Goal: Information Seeking & Learning: Learn about a topic

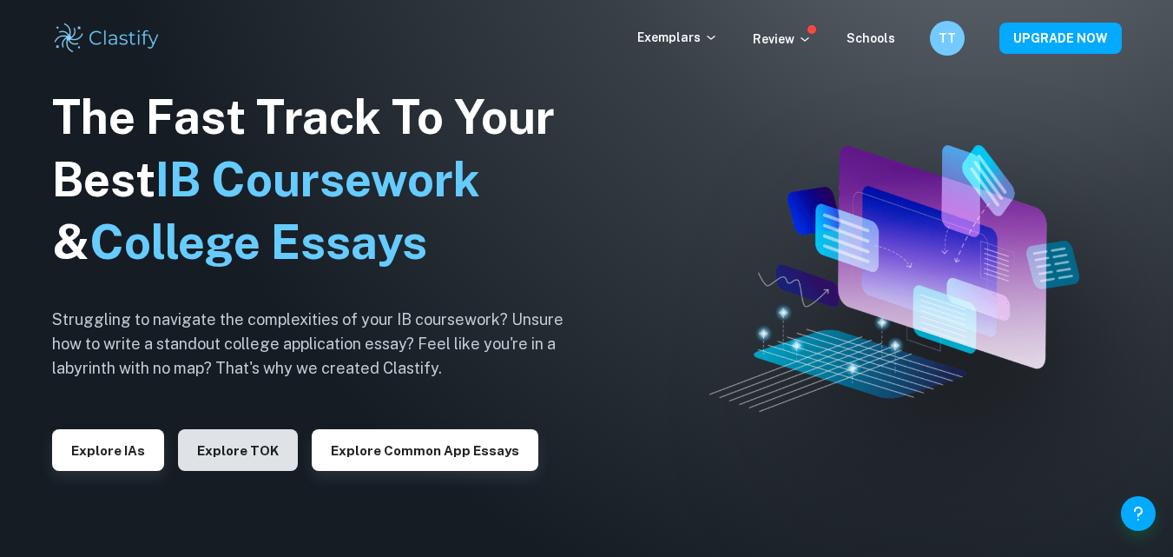
click at [249, 437] on button "Explore TOK" at bounding box center [238, 450] width 120 height 42
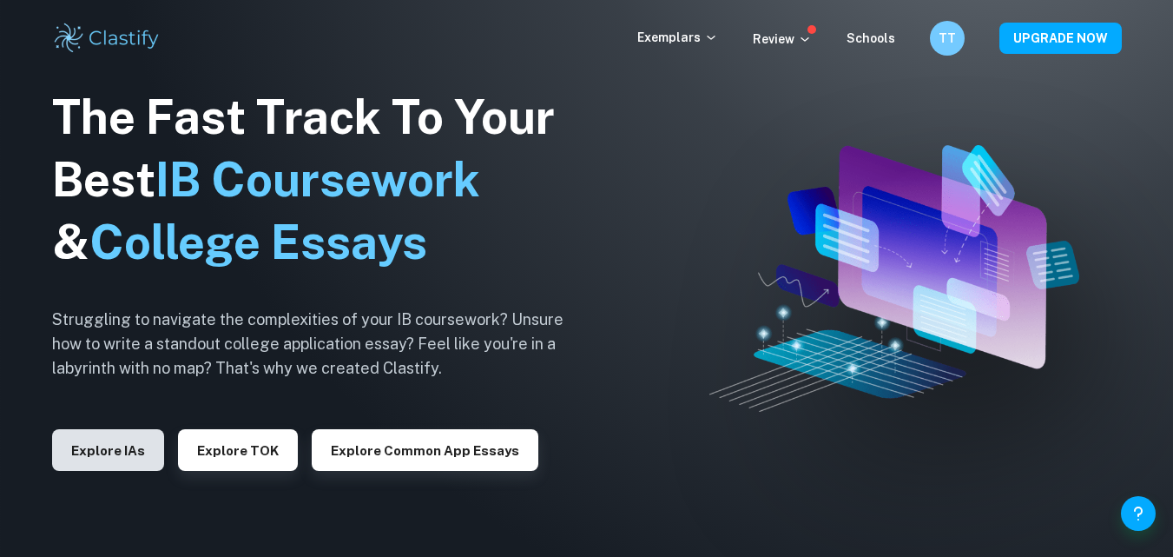
click at [116, 446] on button "Explore IAs" at bounding box center [108, 450] width 112 height 42
click at [115, 453] on button "Explore IAs" at bounding box center [108, 450] width 112 height 42
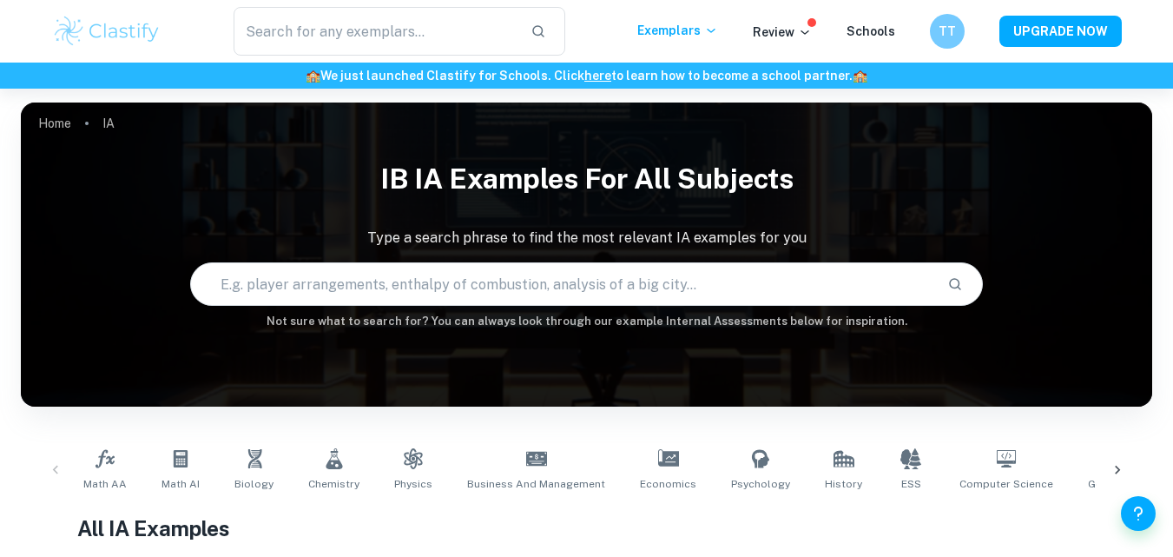
scroll to position [347, 0]
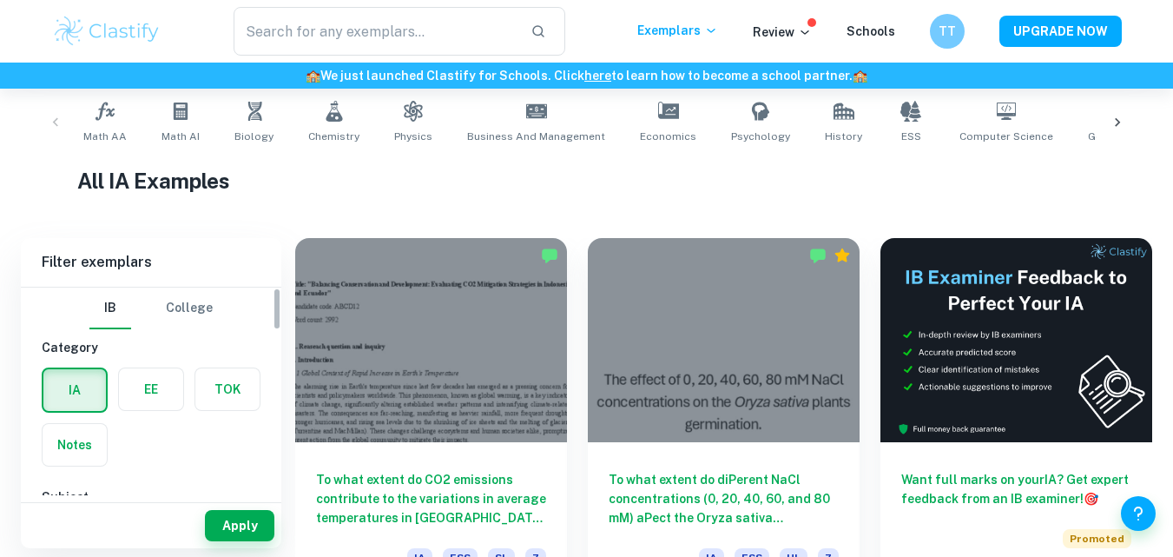
click at [156, 397] on label "button" at bounding box center [151, 389] width 64 height 42
click at [0, 0] on input "radio" at bounding box center [0, 0] width 0 height 0
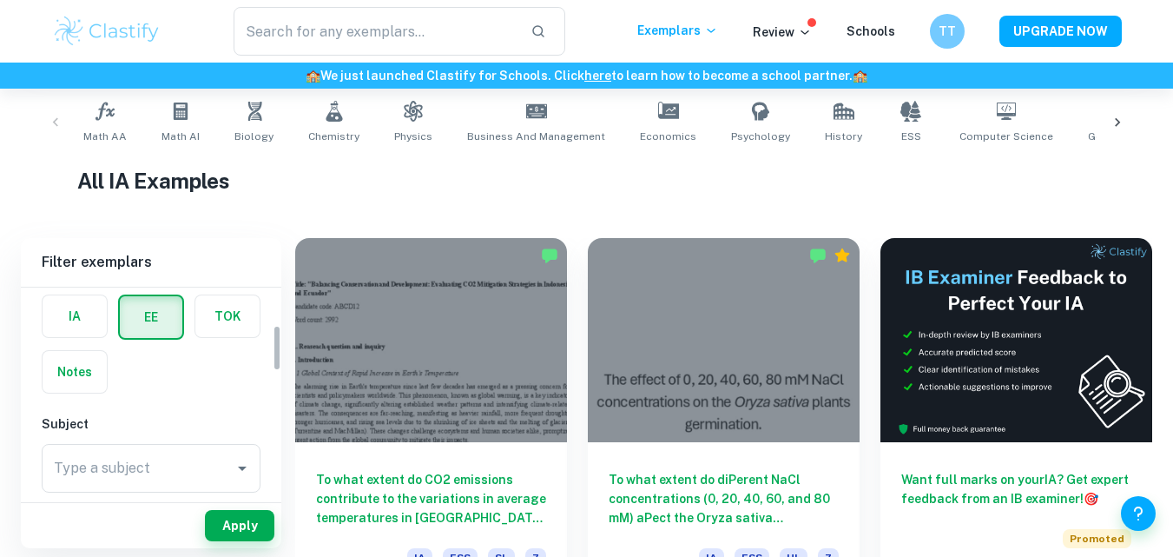
scroll to position [174, 0]
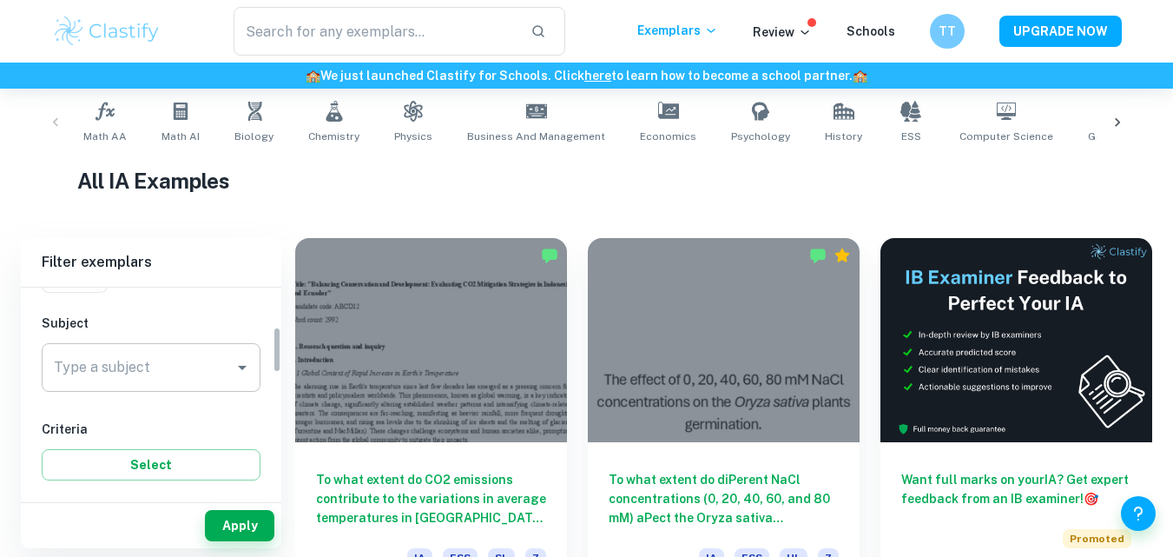
click at [123, 386] on div "Type a subject" at bounding box center [151, 367] width 219 height 49
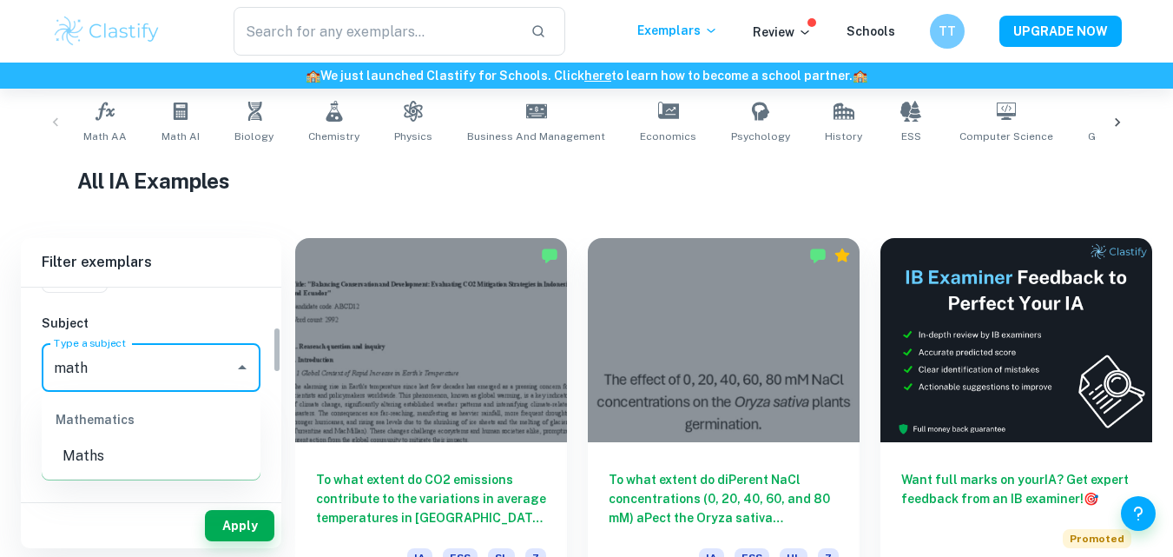
click at [116, 464] on li "Maths" at bounding box center [151, 455] width 219 height 31
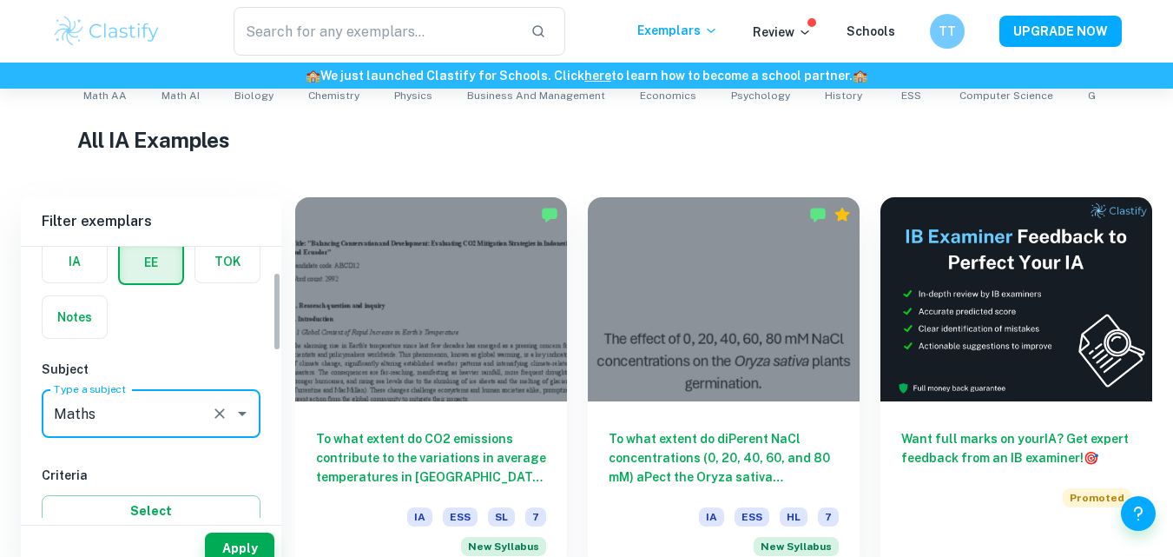
scroll to position [434, 0]
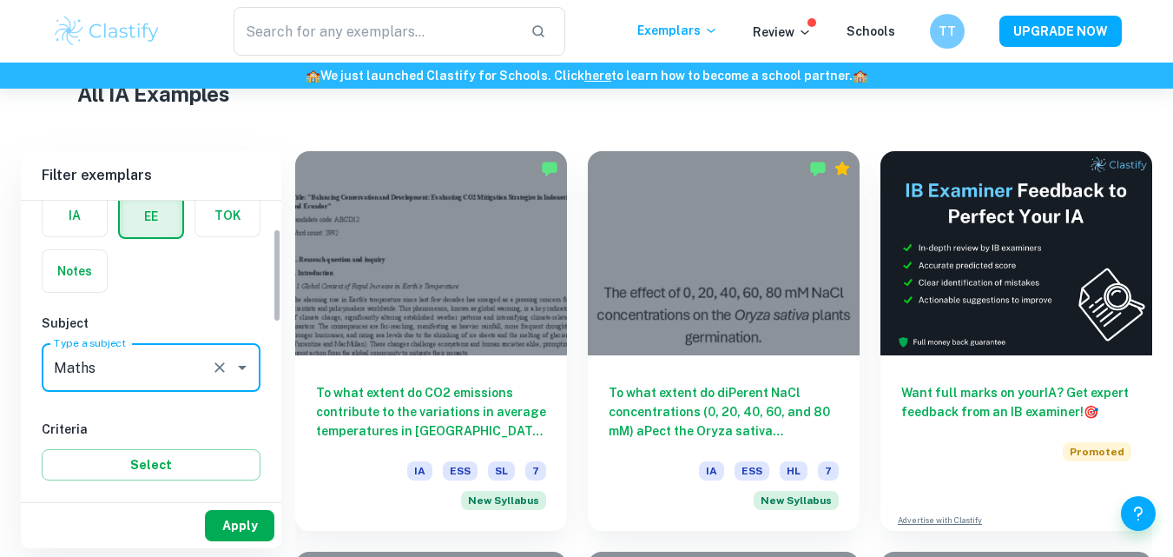
type input "Maths"
click at [249, 530] on button "Apply" at bounding box center [239, 525] width 69 height 31
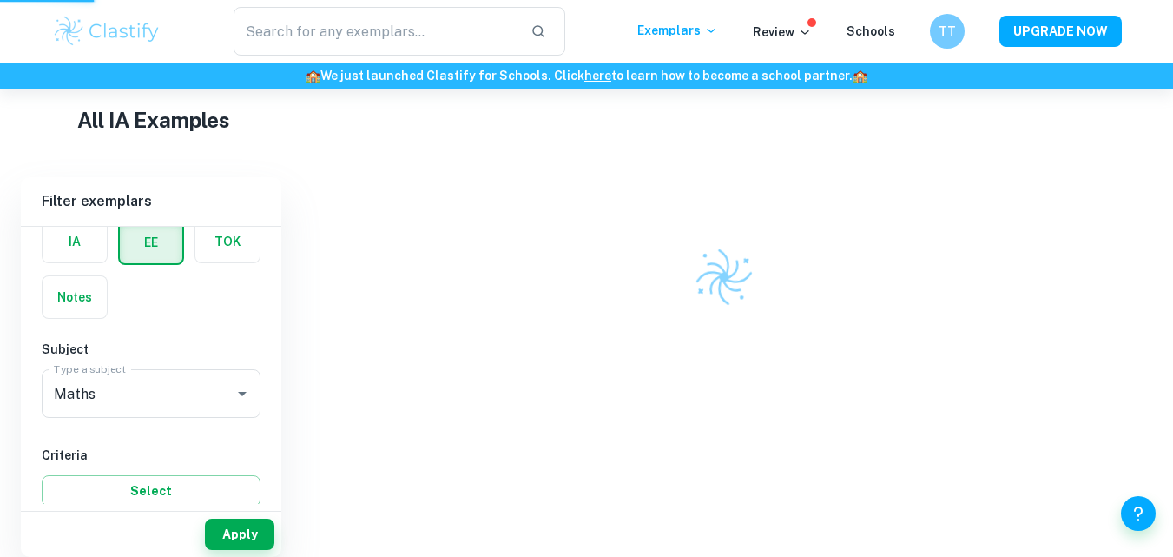
scroll to position [400, 0]
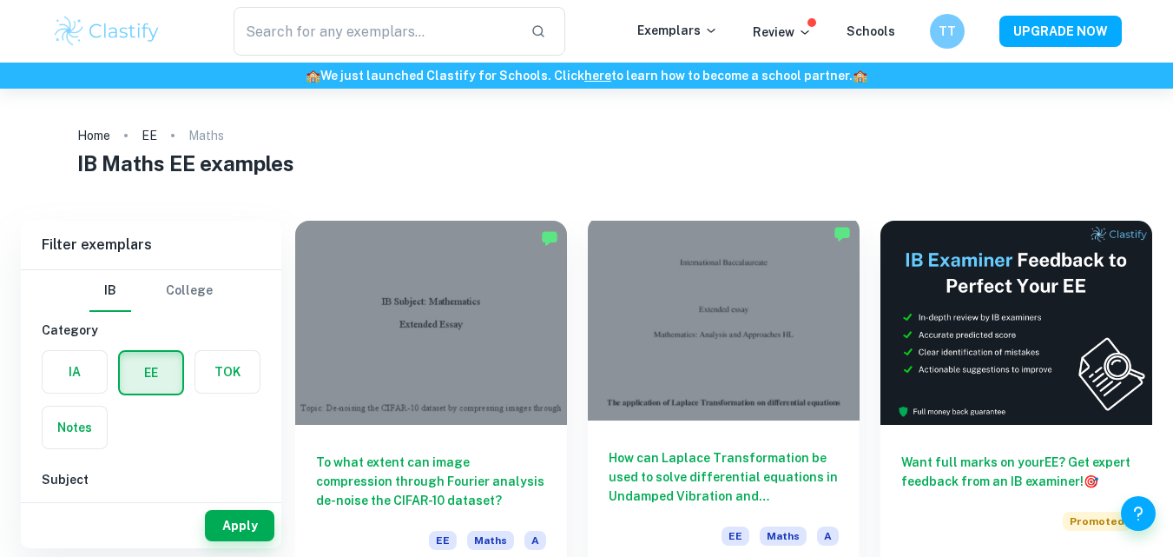
click at [723, 400] on div at bounding box center [724, 318] width 272 height 204
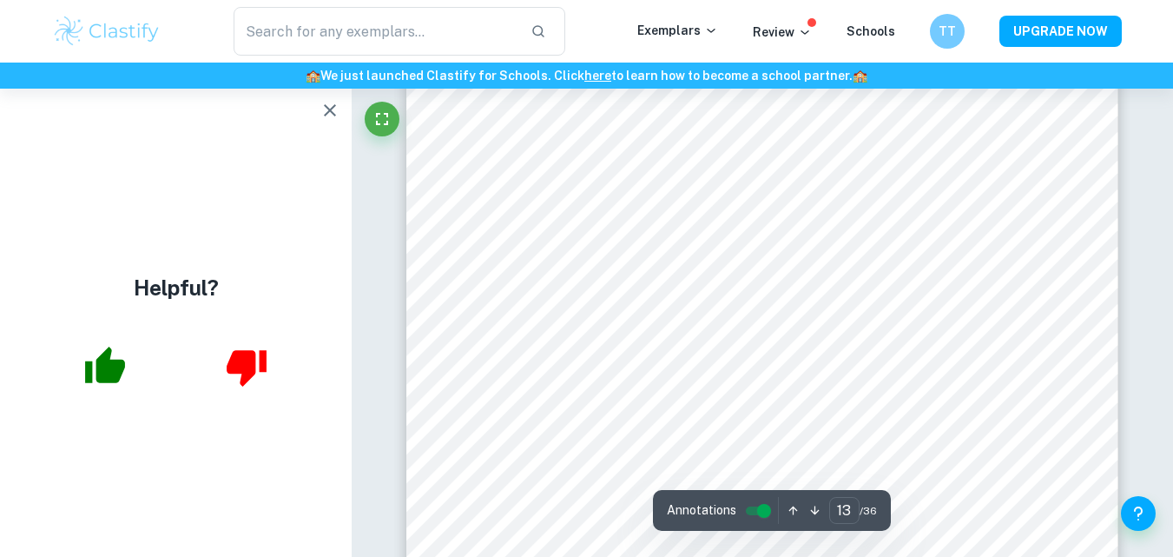
scroll to position [13049, 0]
click at [326, 110] on icon "button" at bounding box center [330, 110] width 21 height 21
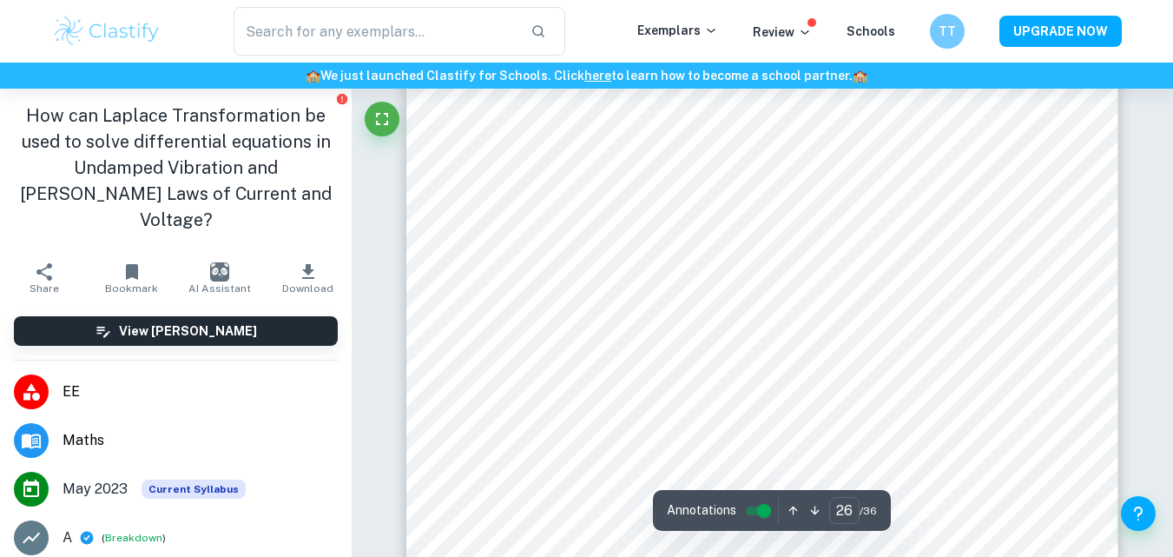
scroll to position [26163, 0]
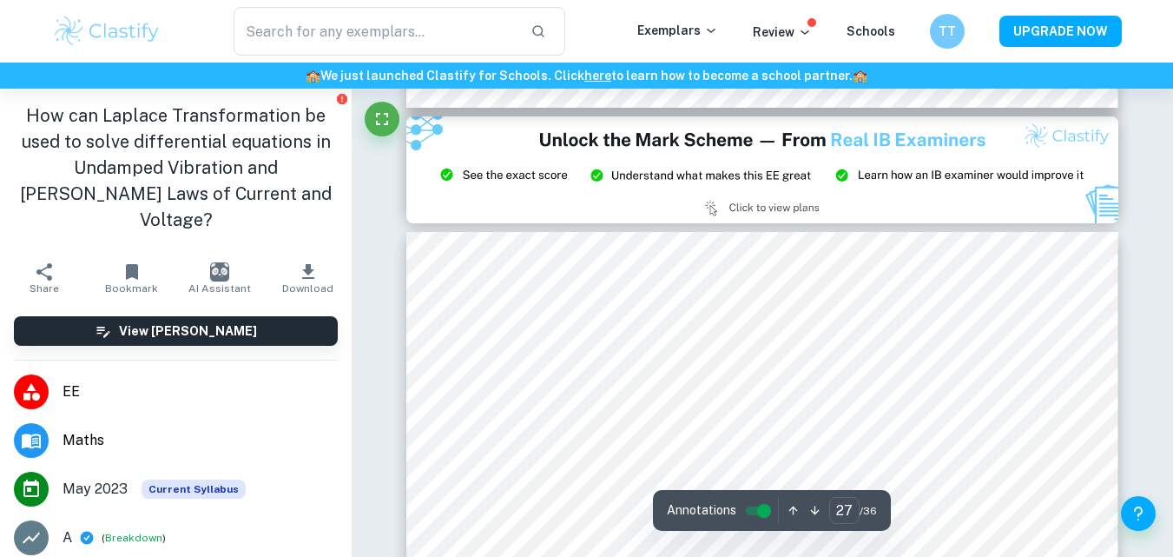
type input "26"
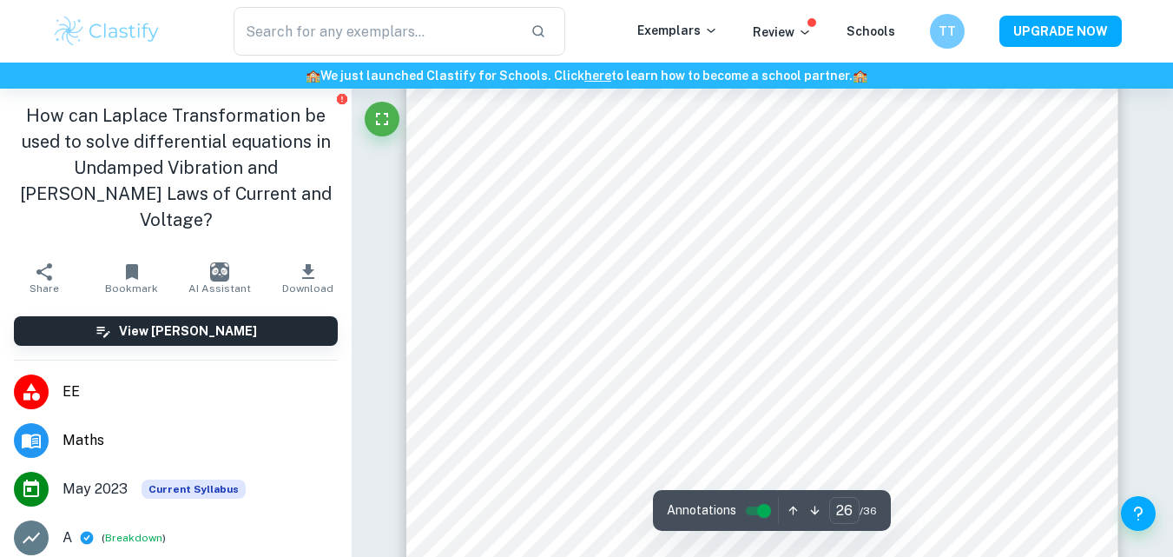
scroll to position [25990, 0]
